Goal: Task Accomplishment & Management: Manage account settings

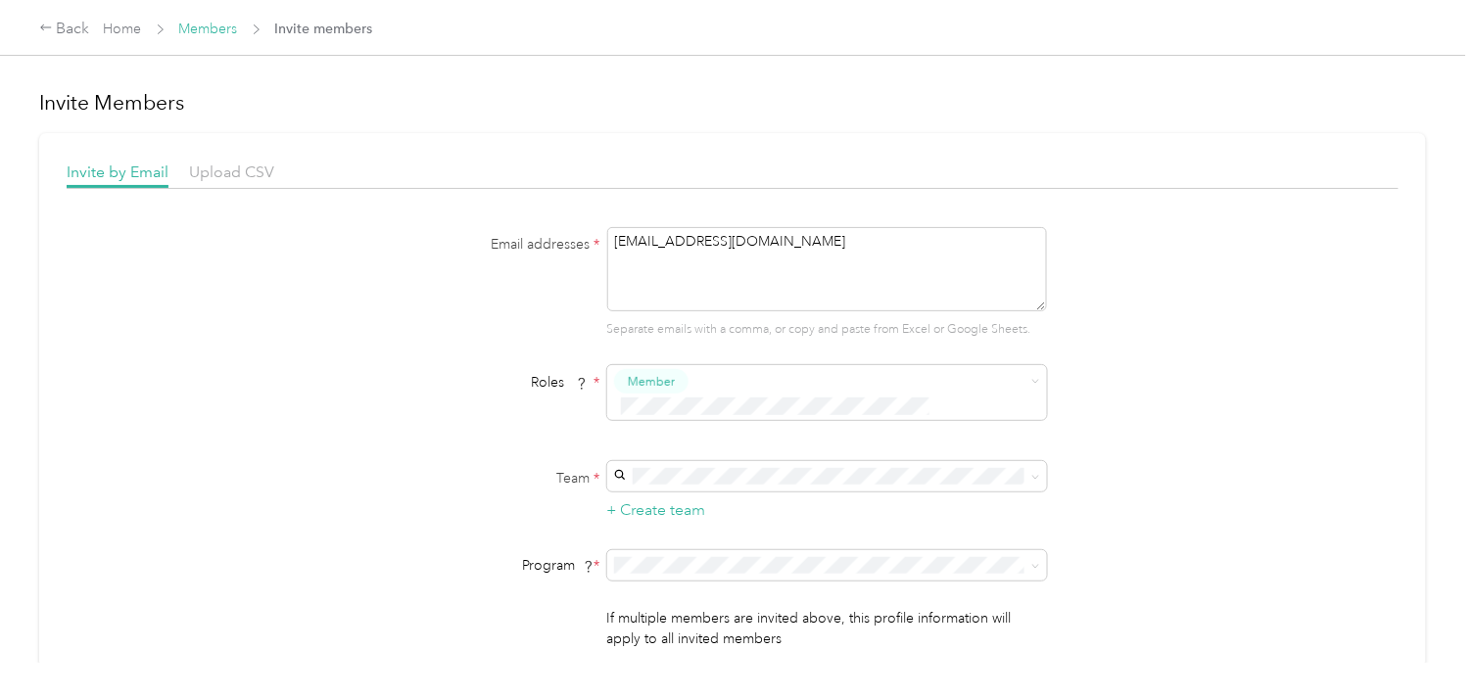
click at [194, 27] on link "Members" at bounding box center [208, 29] width 59 height 17
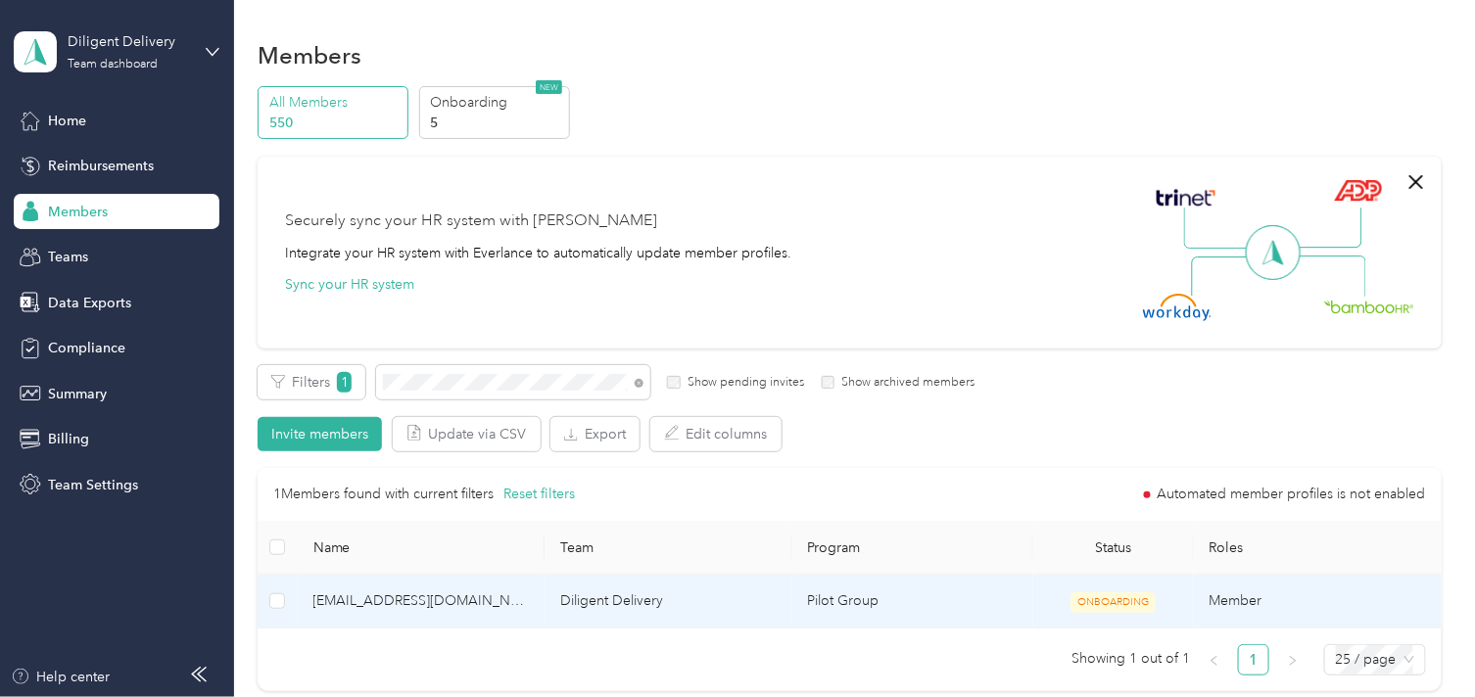
click at [461, 609] on span "[EMAIL_ADDRESS][DOMAIN_NAME]" at bounding box center [421, 601] width 216 height 22
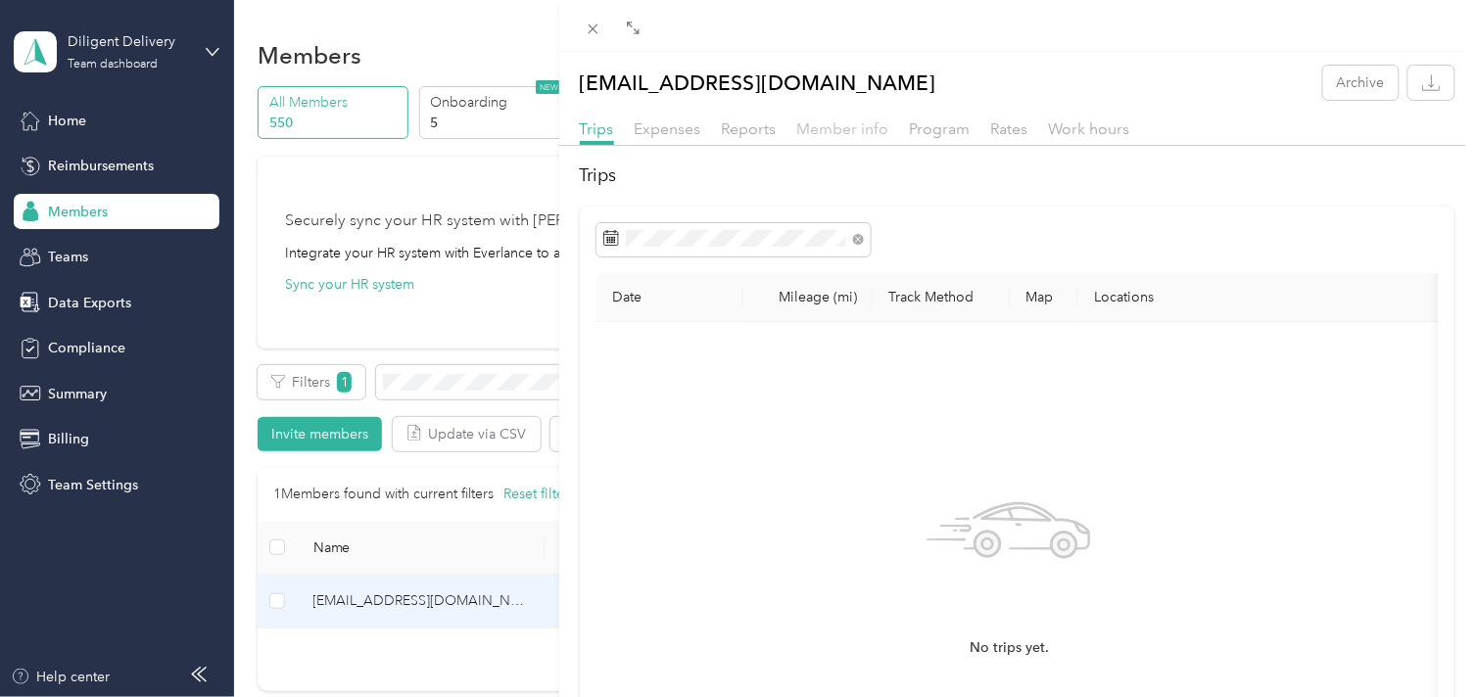
click at [835, 127] on span "Member info" at bounding box center [843, 128] width 92 height 19
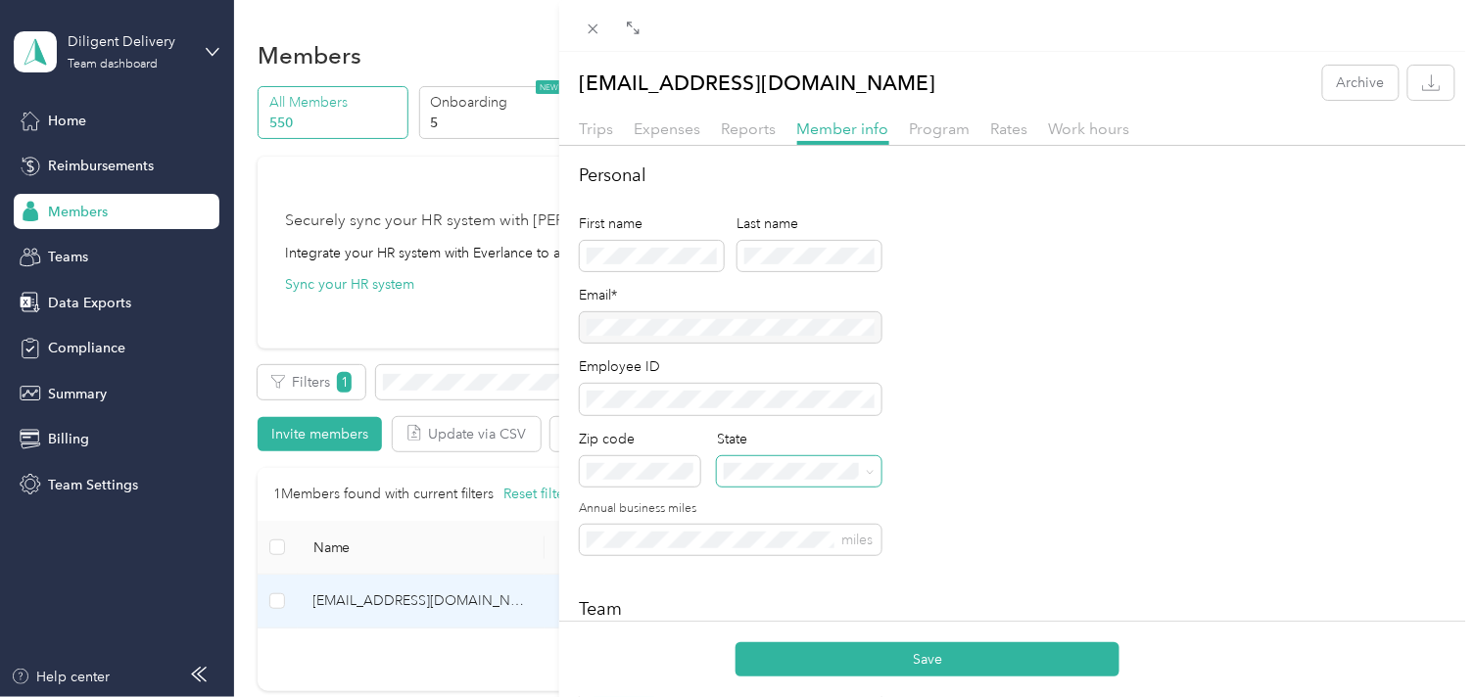
click at [762, 482] on span at bounding box center [799, 471] width 164 height 30
click at [781, 393] on p "[US_STATE]" at bounding box center [801, 400] width 141 height 21
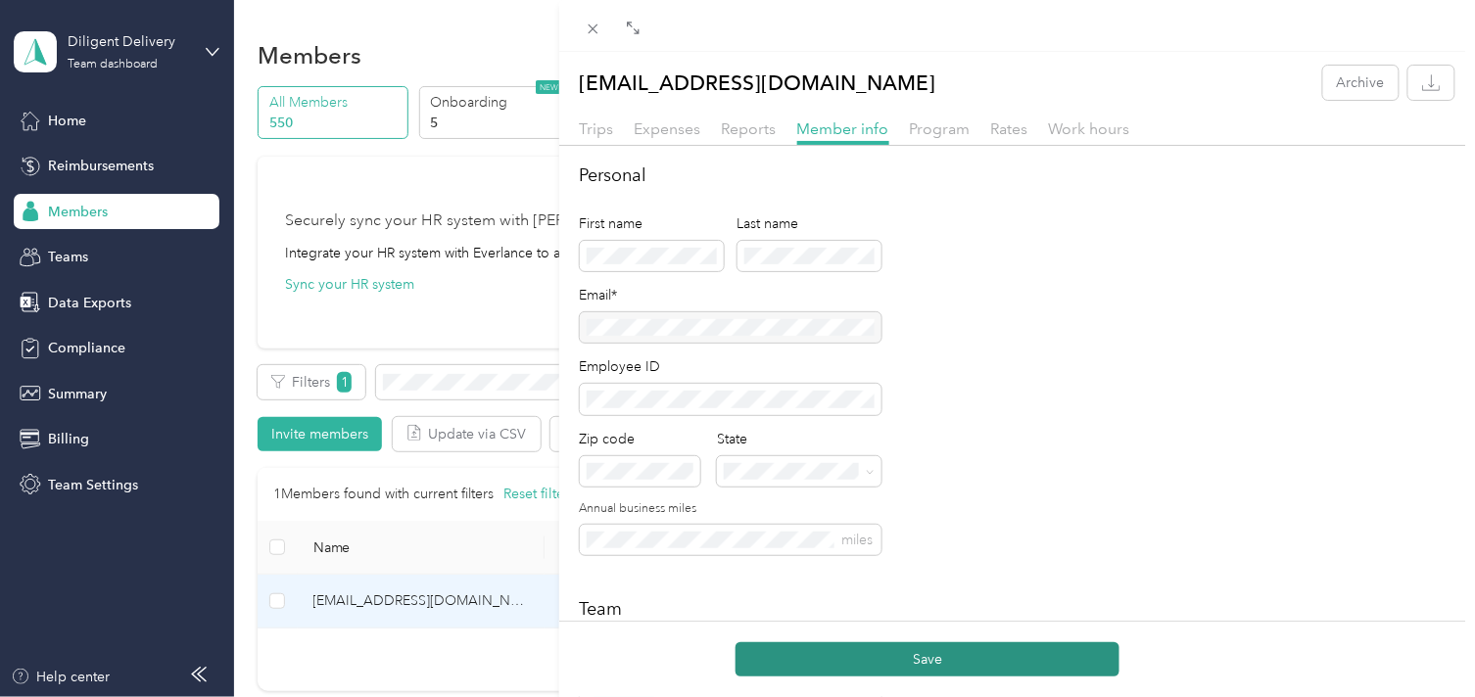
click at [963, 659] on button "Save" at bounding box center [927, 659] width 384 height 34
